Goal: Transaction & Acquisition: Book appointment/travel/reservation

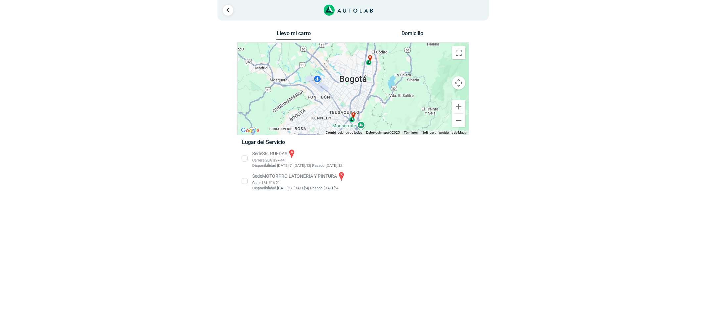
drag, startPoint x: 275, startPoint y: 178, endPoint x: 39, endPoint y: 189, distance: 236.1
click at [275, 178] on li "Sede MOTORPRO LATONERIA Y PINTURA b Calle 161 #16-21 Disponibilidad [DATE]: 3 |…" at bounding box center [353, 181] width 232 height 20
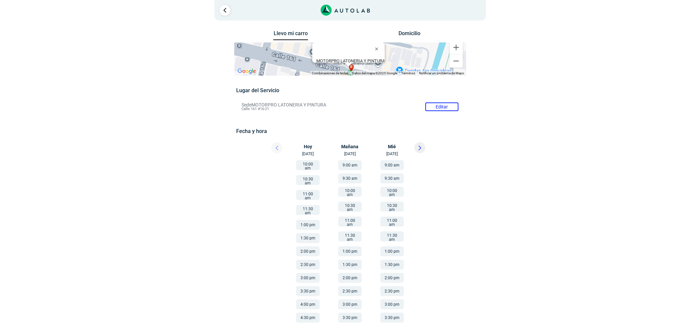
click at [424, 149] on button at bounding box center [419, 147] width 11 height 11
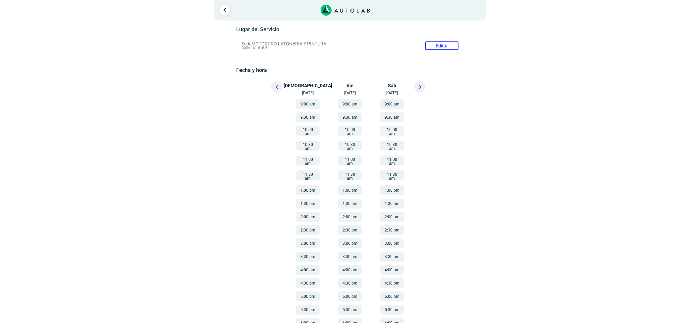
scroll to position [68, 0]
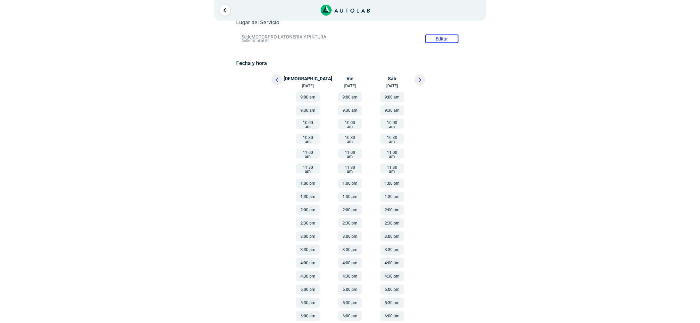
click at [302, 96] on button "9:00 am" at bounding box center [308, 97] width 24 height 10
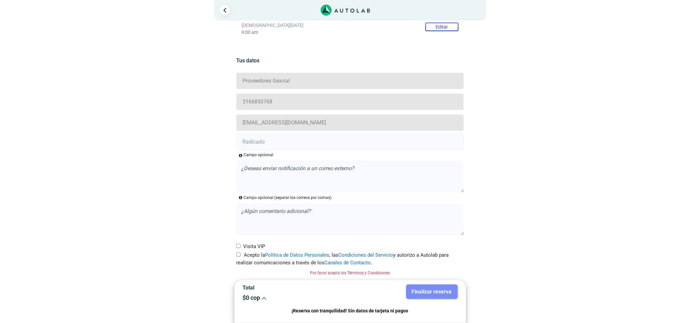
click at [240, 253] on input "Acepto la Política de Datos Personales , las Condiciones del Servicio y autoriz…" at bounding box center [238, 254] width 4 height 4
checkbox input "true"
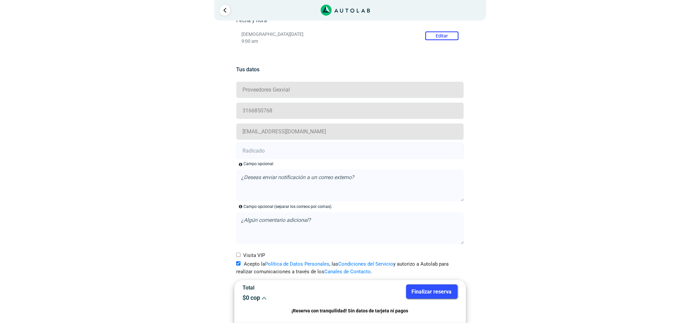
click at [240, 253] on input "Visita VIP" at bounding box center [238, 254] width 4 height 4
checkbox input "true"
click at [271, 155] on input "text" at bounding box center [350, 150] width 228 height 17
paste input "21003304"
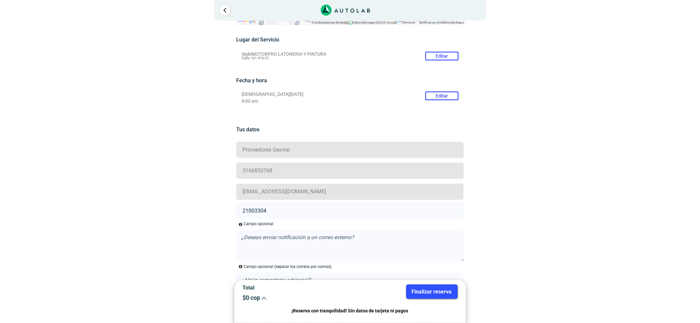
scroll to position [0, 0]
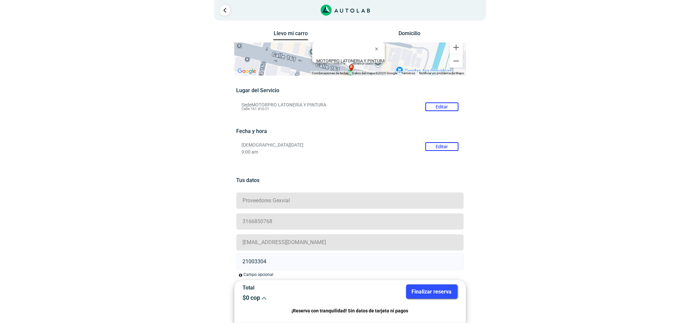
type input "21003304"
click at [428, 293] on button "Finalizar reserva" at bounding box center [431, 291] width 51 height 14
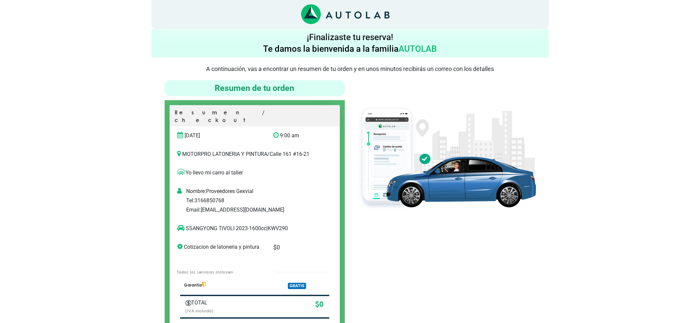
click at [442, 39] on h4 "¡Finalizaste tu reserva! Te damos la bienvenida a la familia AUTOLAB" at bounding box center [350, 42] width 392 height 23
click at [448, 144] on img at bounding box center [445, 157] width 181 height 108
click at [275, 224] on p "SSANGYONG TIVOLI 2023-1600cc | KWV290" at bounding box center [248, 228] width 141 height 8
copy p "KWV290"
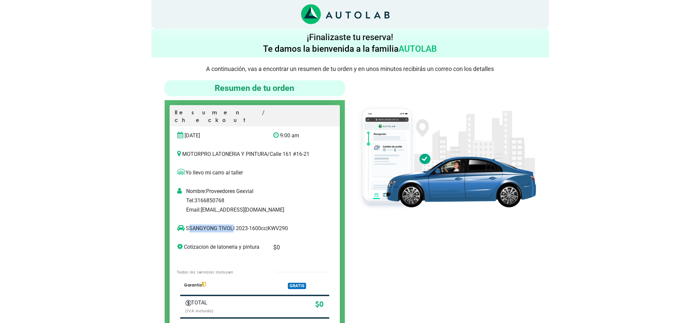
drag, startPoint x: 233, startPoint y: 220, endPoint x: 189, endPoint y: 224, distance: 43.9
click at [189, 224] on p "SSANGYONG TIVOLI 2023-1600cc | KWV290" at bounding box center [248, 228] width 141 height 8
click at [234, 224] on p "SSANGYONG TIVOLI 2023-1600cc | KWV290" at bounding box center [248, 228] width 141 height 8
drag, startPoint x: 234, startPoint y: 221, endPoint x: 185, endPoint y: 220, distance: 48.4
click at [185, 224] on p "SSANGYONG TIVOLI 2023-1600cc | KWV290" at bounding box center [248, 228] width 141 height 8
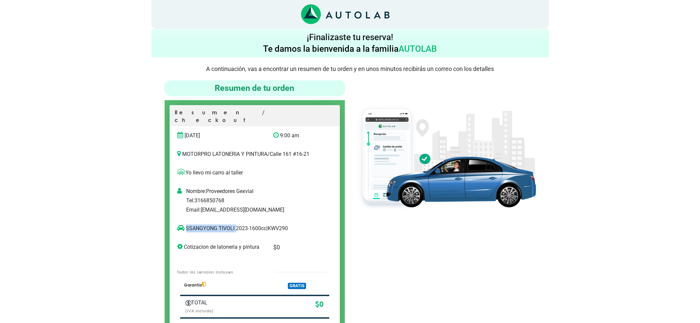
copy p "SSANGYONG TIVOLI"
